Goal: Task Accomplishment & Management: Manage account settings

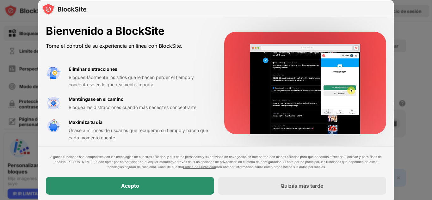
click at [166, 181] on div "Acepto" at bounding box center [130, 186] width 168 height 18
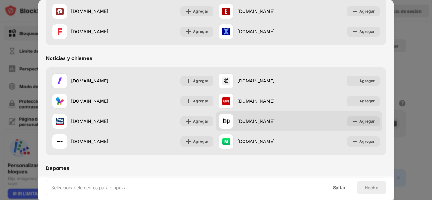
scroll to position [116, 0]
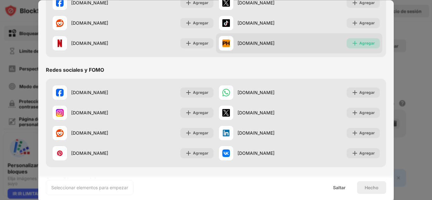
click at [359, 43] on font "Agregar" at bounding box center [366, 43] width 15 height 5
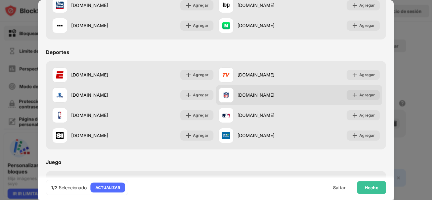
scroll to position [232, 0]
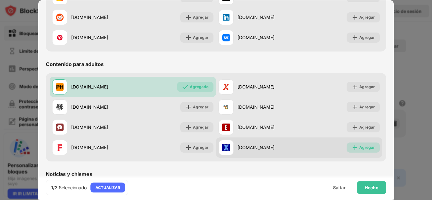
click at [355, 144] on div "Agregar" at bounding box center [362, 148] width 33 height 10
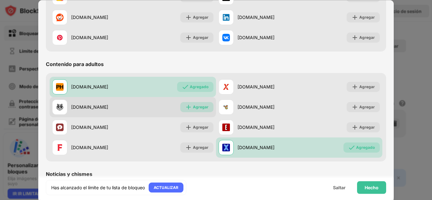
click at [193, 109] on font "Agregar" at bounding box center [200, 107] width 15 height 5
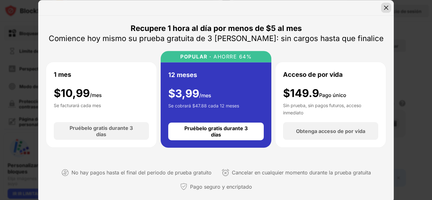
click at [386, 4] on div at bounding box center [386, 8] width 10 height 10
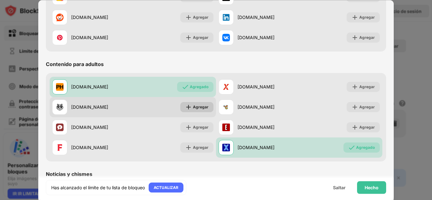
click at [200, 108] on font "Agregar" at bounding box center [200, 107] width 15 height 5
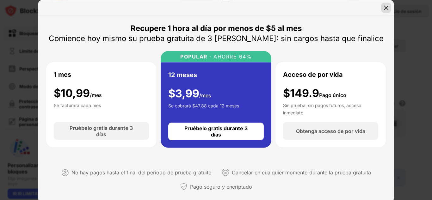
click at [387, 7] on img at bounding box center [386, 7] width 6 height 6
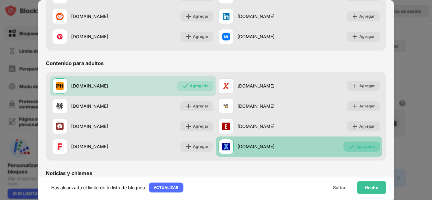
scroll to position [232, 0]
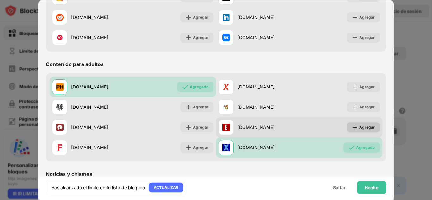
click at [363, 126] on font "Agregar" at bounding box center [366, 127] width 15 height 5
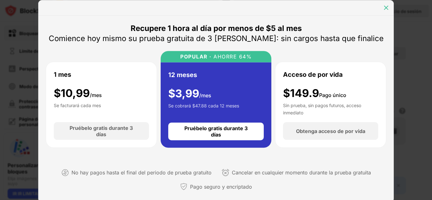
click at [386, 9] on img at bounding box center [386, 7] width 6 height 6
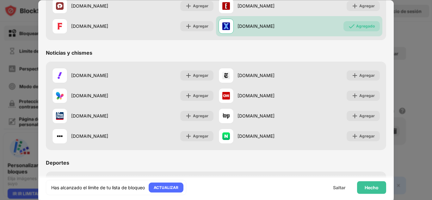
scroll to position [464, 0]
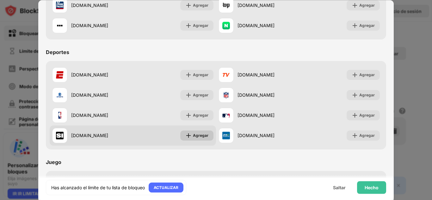
click at [196, 136] on font "Agregar" at bounding box center [200, 135] width 15 height 5
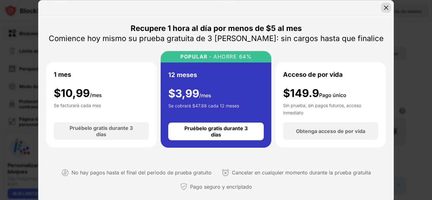
click at [387, 3] on div at bounding box center [386, 8] width 10 height 10
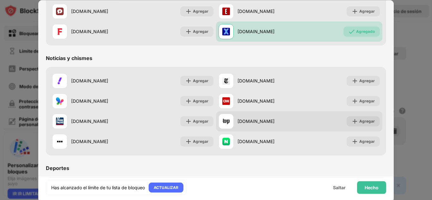
scroll to position [232, 0]
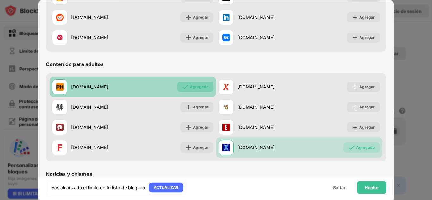
click at [201, 87] on font "Agregado" at bounding box center [199, 86] width 19 height 5
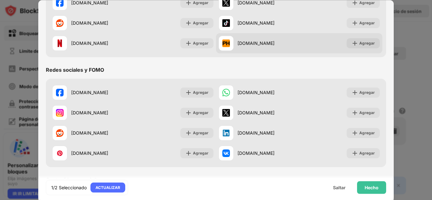
scroll to position [0, 0]
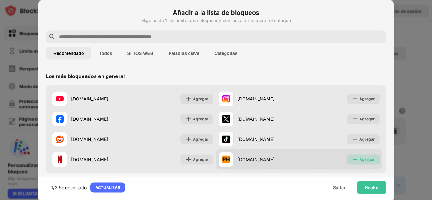
click at [361, 158] on font "Agregar" at bounding box center [366, 159] width 15 height 5
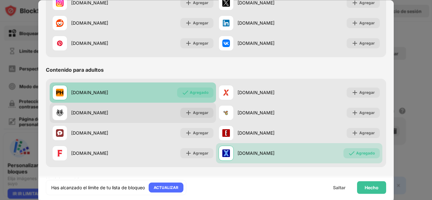
scroll to position [232, 0]
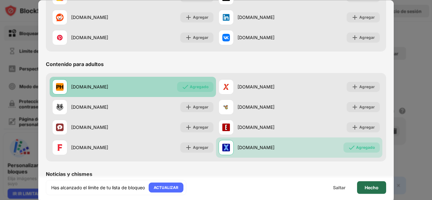
click at [371, 190] on div "Hecho" at bounding box center [371, 187] width 29 height 13
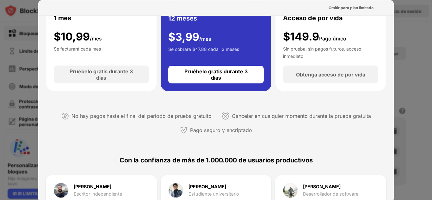
scroll to position [0, 0]
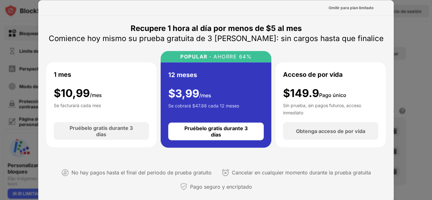
click at [406, 30] on div at bounding box center [216, 100] width 432 height 200
click at [360, 10] on div "Omitir para plan limitado" at bounding box center [350, 7] width 45 height 6
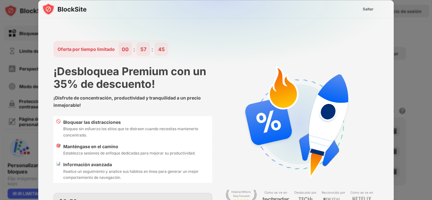
click at [363, 10] on font "Saltar" at bounding box center [368, 8] width 11 height 5
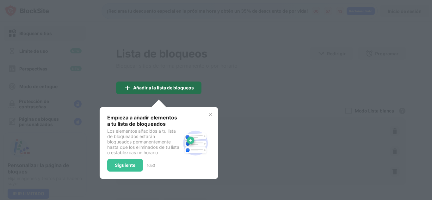
click at [176, 89] on font "Añadir a la lista de bloqueos" at bounding box center [163, 87] width 61 height 5
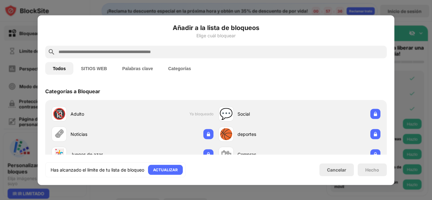
click at [402, 18] on div at bounding box center [216, 100] width 432 height 200
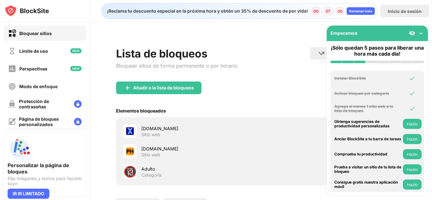
click at [422, 34] on img at bounding box center [421, 33] width 6 height 6
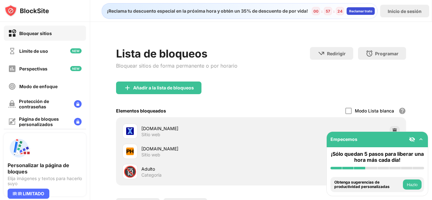
click at [362, 9] on font "Reclamar trato" at bounding box center [360, 11] width 23 height 4
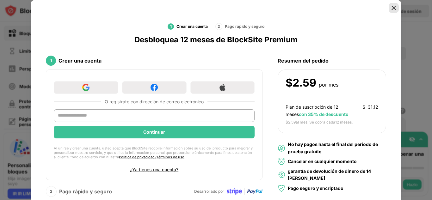
click at [394, 9] on div at bounding box center [393, 8] width 10 height 10
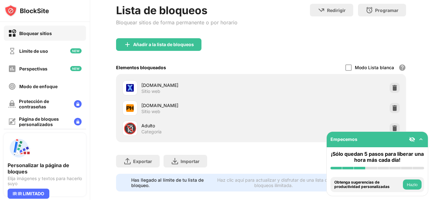
scroll to position [57, 0]
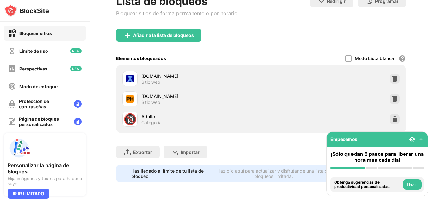
click at [411, 186] on font "Hazlo" at bounding box center [411, 184] width 11 height 5
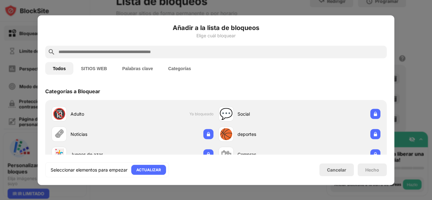
click at [97, 72] on button "SITIOS WEB" at bounding box center [93, 68] width 41 height 13
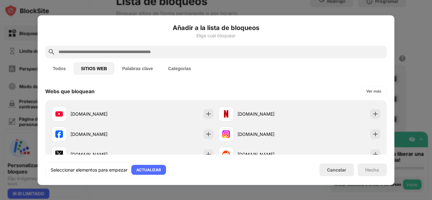
click at [150, 51] on input "text" at bounding box center [221, 52] width 326 height 8
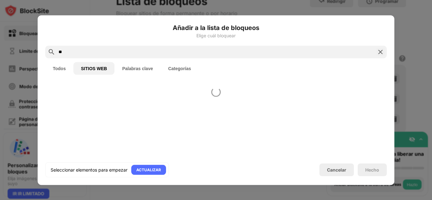
type input "*"
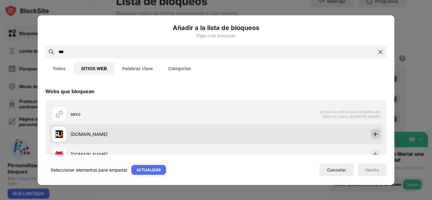
type input "***"
click at [372, 137] on img at bounding box center [375, 134] width 6 height 6
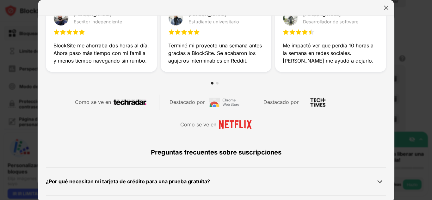
scroll to position [232, 0]
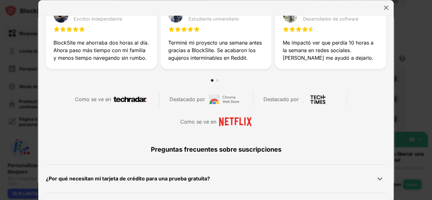
click at [382, 5] on div at bounding box center [386, 8] width 10 height 10
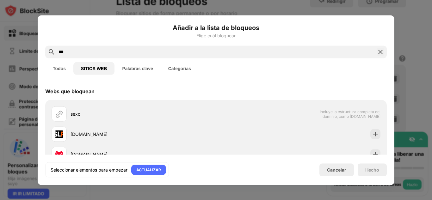
click at [378, 49] on img at bounding box center [380, 52] width 8 height 8
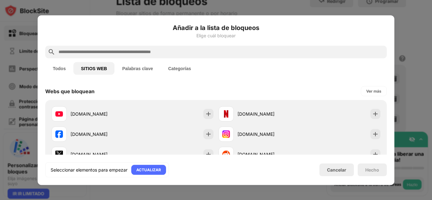
click at [424, 39] on div at bounding box center [216, 100] width 432 height 200
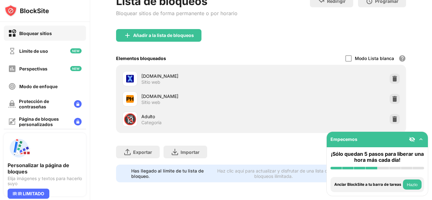
click at [412, 184] on font "Hazlo" at bounding box center [411, 184] width 11 height 5
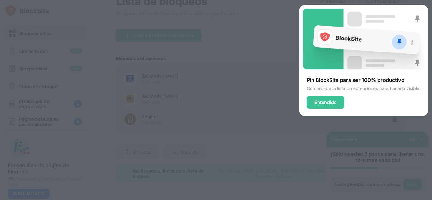
click at [380, 84] on div "Pin BlockSite para ser 100% productivo Compruebe la lista de extensiones para h…" at bounding box center [363, 93] width 121 height 32
click at [321, 104] on font "Entendido" at bounding box center [325, 102] width 22 height 5
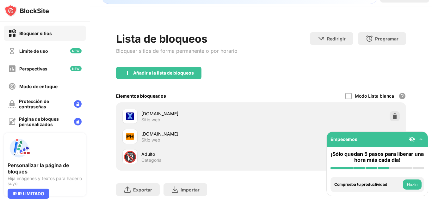
scroll to position [0, 0]
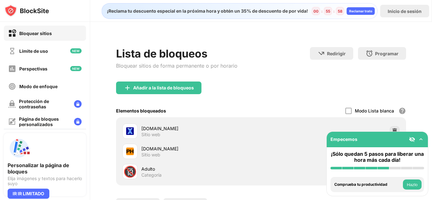
click at [410, 185] on font "Hazlo" at bounding box center [411, 184] width 11 height 5
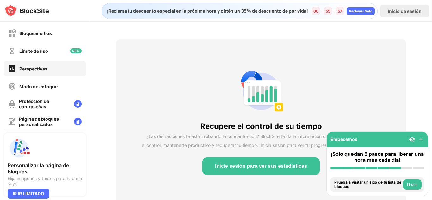
click at [410, 185] on font "Hazlo" at bounding box center [411, 184] width 11 height 5
click at [412, 181] on button "Hazlo" at bounding box center [412, 185] width 19 height 10
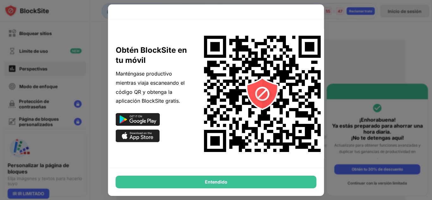
click at [355, 48] on div at bounding box center [216, 100] width 432 height 200
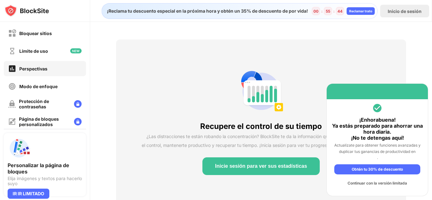
click at [357, 168] on font "Obtén tu 30% de descuento" at bounding box center [376, 169] width 51 height 5
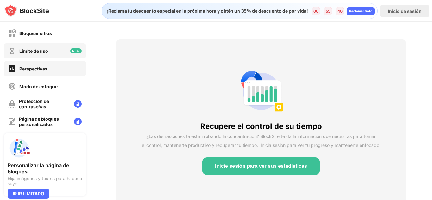
click at [51, 57] on div "Límite de uso" at bounding box center [45, 50] width 82 height 15
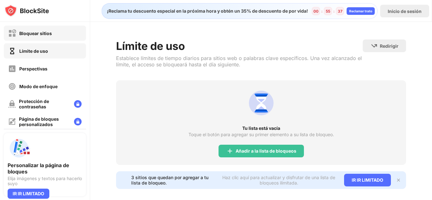
click at [64, 34] on div "Bloquear sitios" at bounding box center [45, 33] width 82 height 15
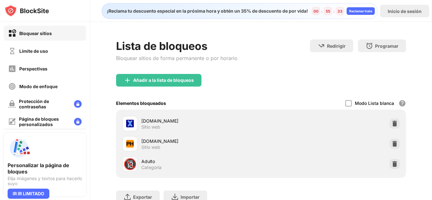
drag, startPoint x: 397, startPoint y: 35, endPoint x: 382, endPoint y: 50, distance: 21.2
click at [397, 36] on div "Lista de bloqueos Bloquear sitios de forma permanente o por horario Redirigir H…" at bounding box center [261, 133] width 342 height 223
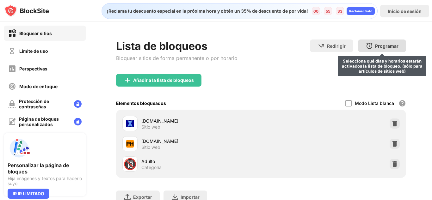
click at [382, 50] on div "Programar Selecciona qué días y horarios estarán activados la lista de bloqueo.…" at bounding box center [382, 46] width 48 height 13
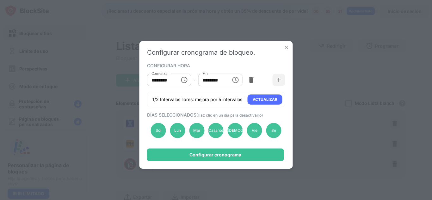
click at [185, 79] on icon "Elija la hora, la hora seleccionada es 10:00 AM" at bounding box center [184, 80] width 8 height 8
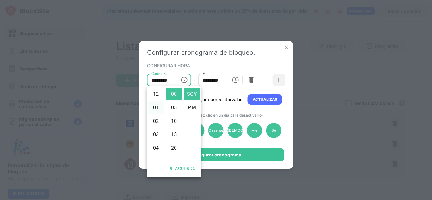
click at [156, 110] on font "01" at bounding box center [156, 108] width 6 height 6
type input "********"
click at [198, 64] on div "CONFIGURAR HORA" at bounding box center [215, 65] width 137 height 5
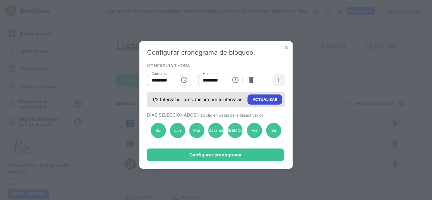
click at [273, 100] on font "ACTUALIZAR" at bounding box center [265, 99] width 25 height 5
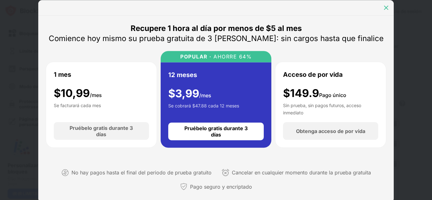
click at [384, 8] on img at bounding box center [386, 7] width 6 height 6
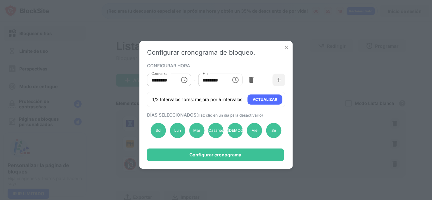
click at [289, 44] on div "Configurar cronograma de bloqueo. CONFIGURAR HORA Comenzar ******** Comenzar - …" at bounding box center [215, 105] width 153 height 128
click at [288, 45] on img at bounding box center [286, 47] width 6 height 6
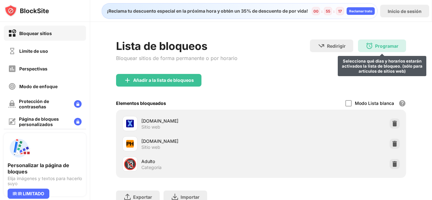
click at [379, 42] on div "Programar Selecciona qué días y horarios estarán activados la lista de bloqueo.…" at bounding box center [382, 46] width 48 height 13
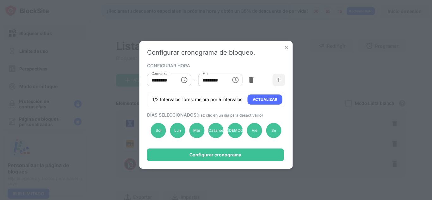
click at [291, 47] on div "Configurar cronograma de bloqueo. CONFIGURAR HORA Comenzar ******** Comenzar - …" at bounding box center [215, 105] width 153 height 128
click at [286, 46] on img at bounding box center [286, 47] width 6 height 6
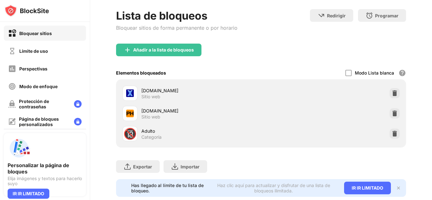
scroll to position [50, 0]
